Goal: Task Accomplishment & Management: Complete application form

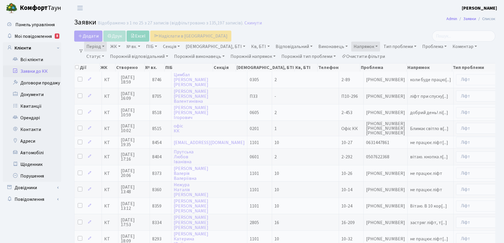
select select "25"
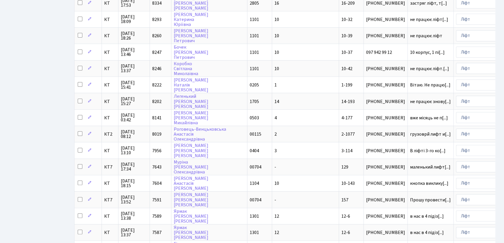
scroll to position [238, 0]
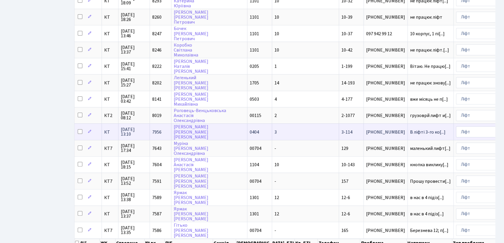
click at [274, 129] on span "3" at bounding box center [275, 132] width 2 height 6
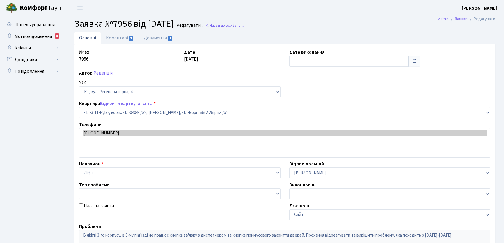
select select "923"
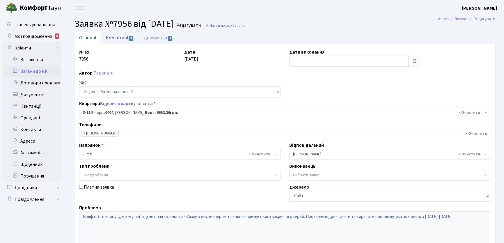
click at [120, 38] on link "Коментарі 3" at bounding box center [120, 38] width 38 height 12
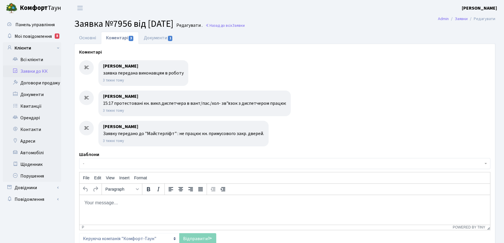
click at [94, 204] on body "Rich Text Area. Press ALT-0 for help." at bounding box center [284, 203] width 401 height 6
click at [169, 38] on span "1" at bounding box center [170, 38] width 5 height 5
select select "25"
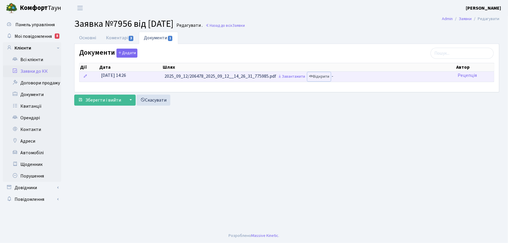
click at [328, 78] on link "Відкрити" at bounding box center [318, 76] width 23 height 9
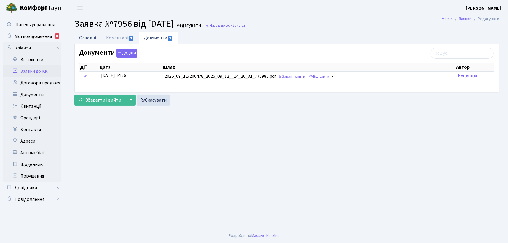
click at [83, 38] on link "Основні" at bounding box center [87, 38] width 27 height 12
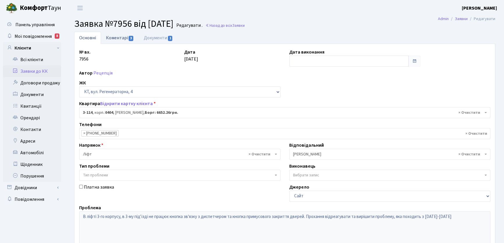
click at [120, 37] on link "Коментарі 3" at bounding box center [120, 38] width 38 height 12
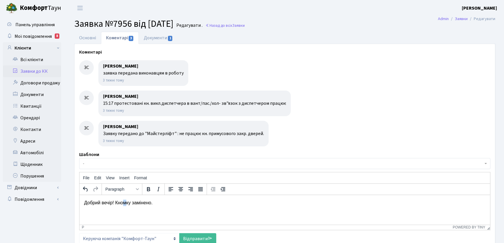
click at [126, 203] on p "Добрий вечір! Кномку замінено." at bounding box center [284, 203] width 401 height 6
click at [159, 201] on p "Добрий вечір! Кнопку замінено." at bounding box center [284, 203] width 401 height 6
click at [89, 36] on link "Основні" at bounding box center [87, 38] width 27 height 12
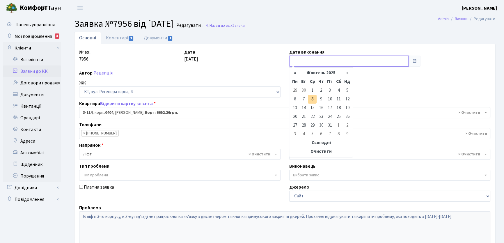
click at [305, 58] on input "text" at bounding box center [348, 61] width 119 height 11
click at [311, 99] on td "8" at bounding box center [312, 99] width 9 height 9
type input "08.10.2025"
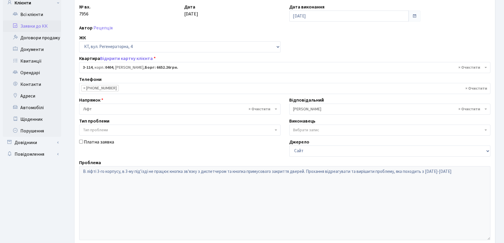
scroll to position [103, 0]
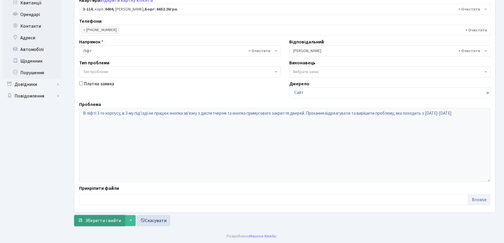
click at [113, 221] on span "Зберегти і вийти" at bounding box center [103, 220] width 36 height 6
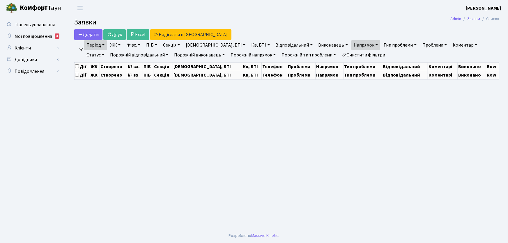
select select "25"
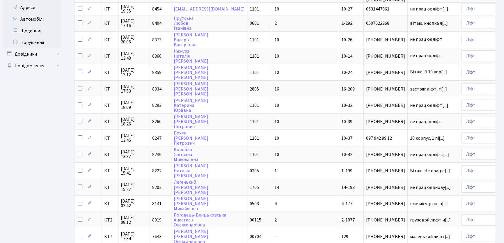
scroll to position [139, 0]
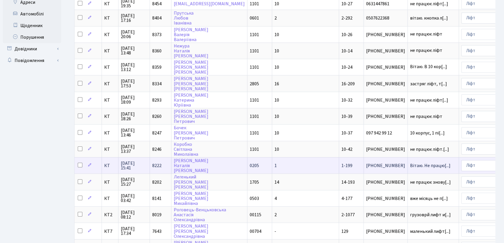
click at [341, 162] on span "1-199" at bounding box center [346, 165] width 11 height 6
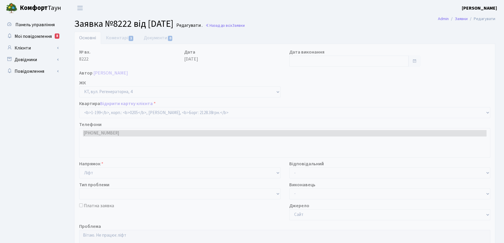
select select "199"
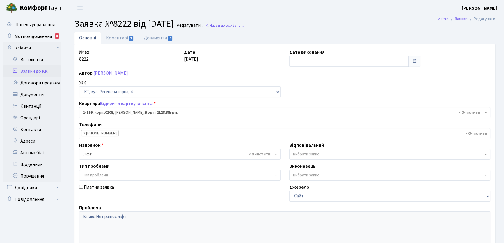
click at [86, 39] on link "Основні" at bounding box center [87, 38] width 27 height 12
click at [90, 42] on link "Основні" at bounding box center [87, 38] width 27 height 12
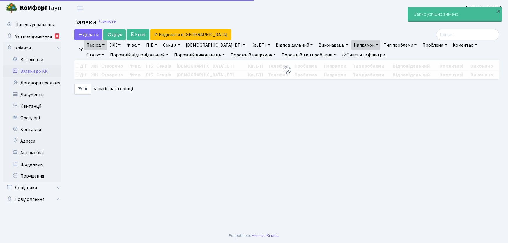
select select "25"
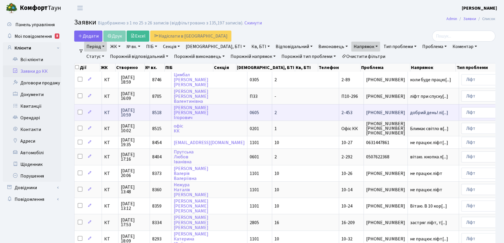
click at [341, 111] on span "2-453" at bounding box center [346, 112] width 11 height 6
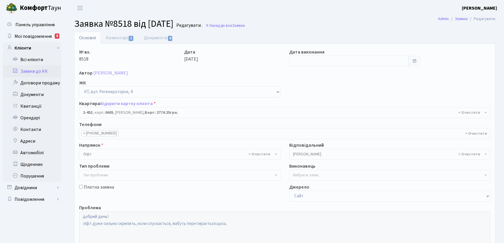
select select "1467"
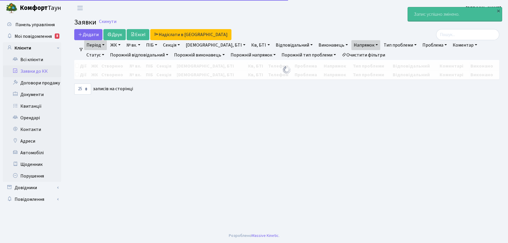
select select "25"
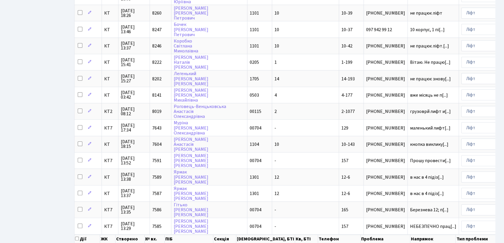
scroll to position [270, 0]
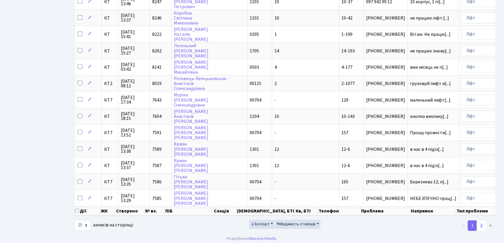
click at [481, 224] on link "2" at bounding box center [480, 225] width 9 height 10
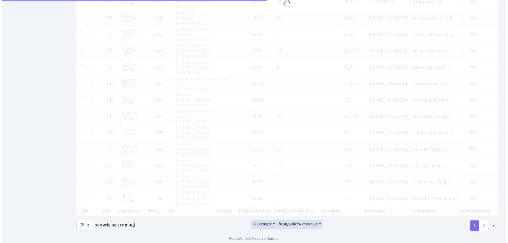
scroll to position [0, 0]
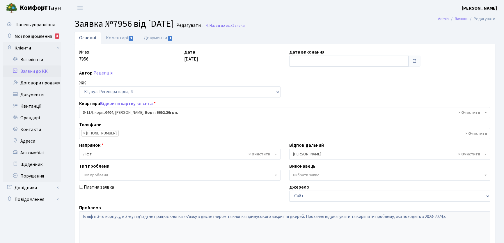
select select "923"
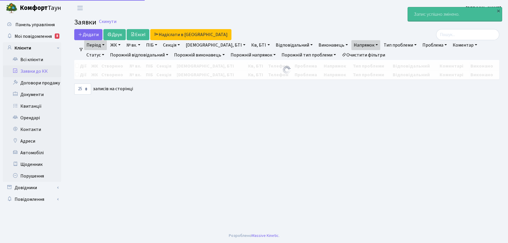
select select "25"
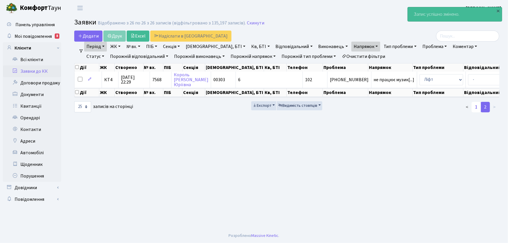
click at [476, 110] on link "1" at bounding box center [475, 107] width 9 height 10
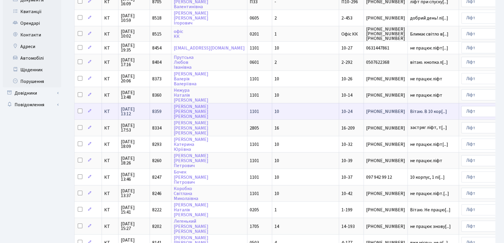
scroll to position [93, 0]
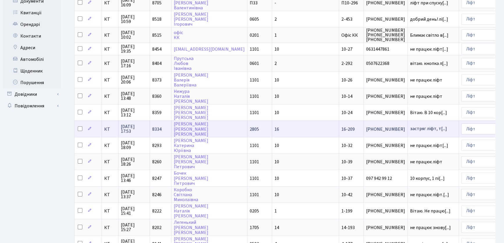
click at [341, 128] on span "16-209" at bounding box center [347, 129] width 13 height 6
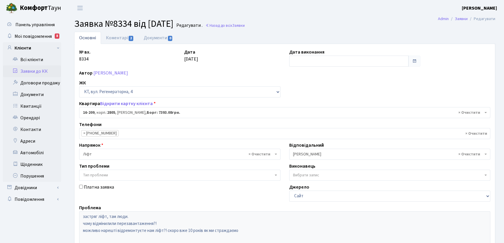
select select "8770"
click at [113, 38] on link "Коментарі 2" at bounding box center [120, 38] width 38 height 12
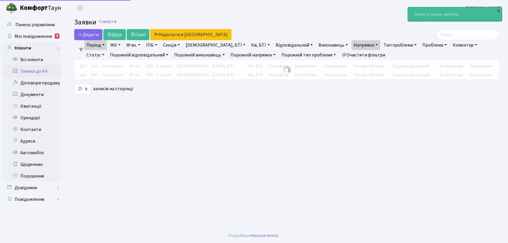
select select "25"
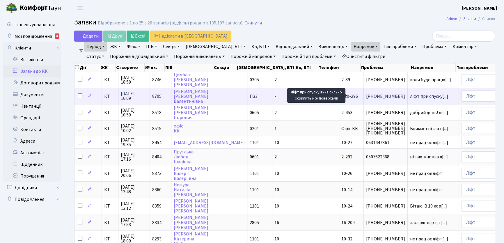
click at [410, 94] on span "ліфт при спуску[...]" at bounding box center [429, 96] width 38 height 6
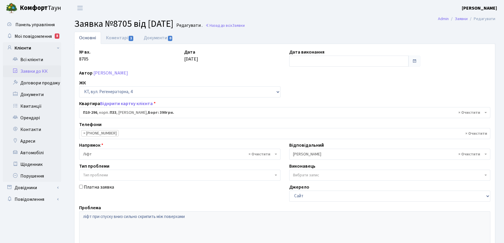
select select "8210"
click at [112, 39] on link "Коментарі 1" at bounding box center [120, 38] width 38 height 12
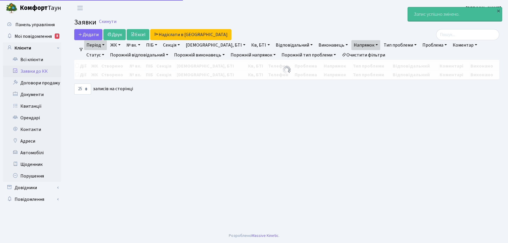
select select "25"
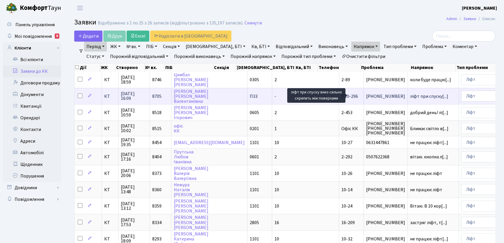
click at [410, 94] on span "ліфт при спуску[...]" at bounding box center [429, 96] width 38 height 6
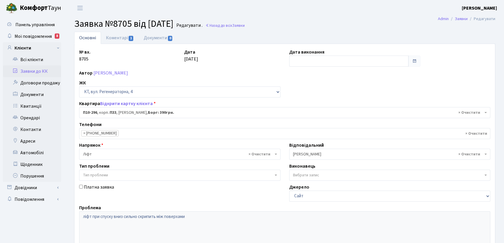
select select "8210"
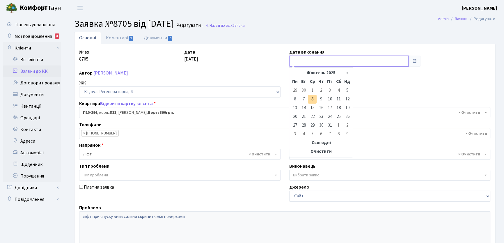
click at [298, 60] on input "text" at bounding box center [348, 61] width 119 height 11
click at [294, 101] on td "6" at bounding box center [294, 99] width 9 height 9
type input "[DATE]"
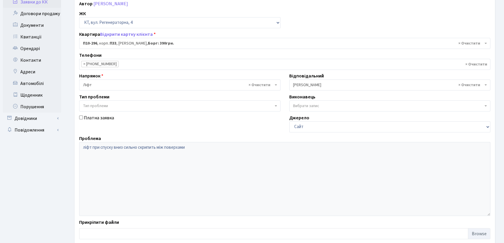
scroll to position [103, 0]
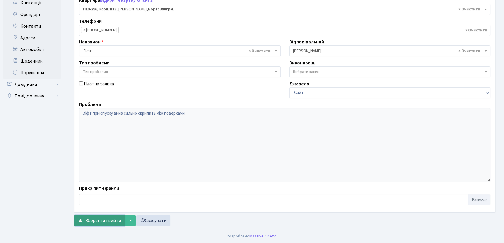
click at [116, 220] on span "Зберегти і вийти" at bounding box center [103, 220] width 36 height 6
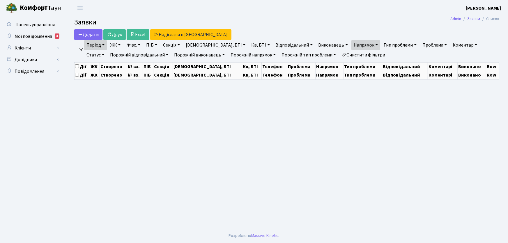
select select "25"
